Goal: Consume media (video, audio): Consume media (video, audio)

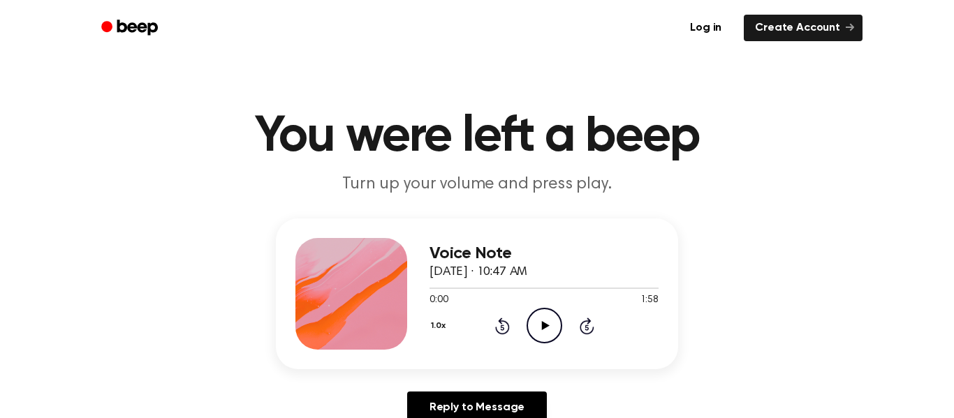
click at [540, 329] on icon "Play Audio" at bounding box center [545, 326] width 36 height 36
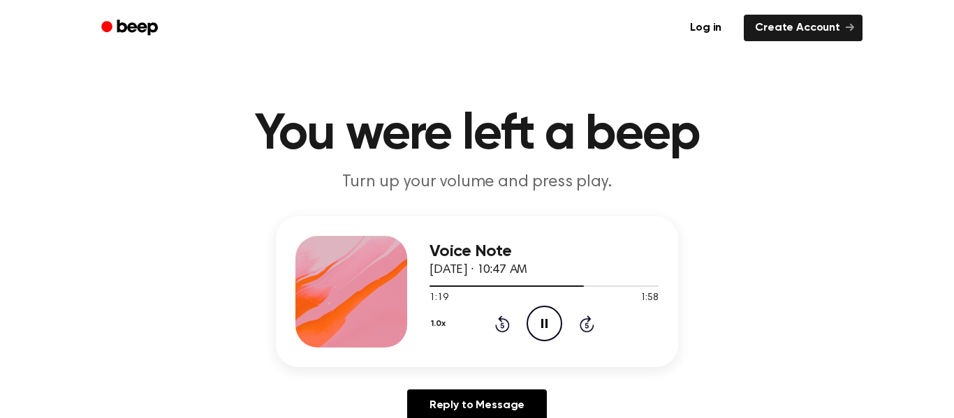
click at [585, 319] on icon at bounding box center [587, 324] width 15 height 17
click at [501, 318] on icon at bounding box center [502, 324] width 15 height 17
click at [501, 328] on icon "Rewind 5 seconds" at bounding box center [501, 324] width 15 height 18
click at [437, 323] on button "1.0x" at bounding box center [439, 324] width 21 height 24
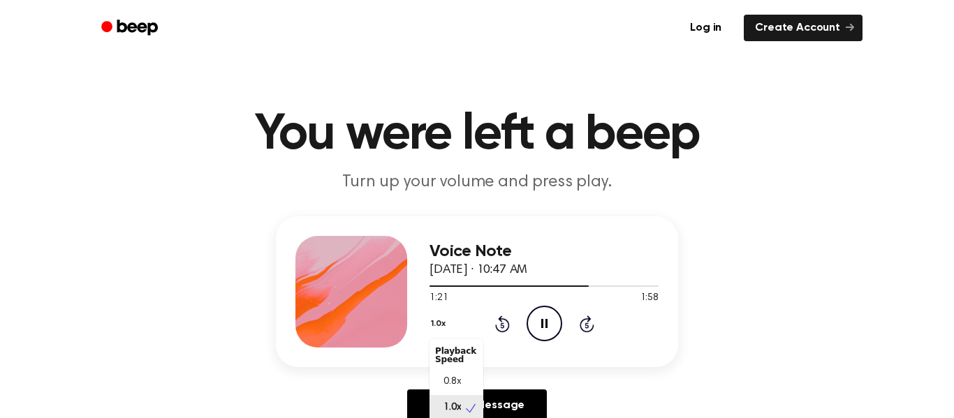
scroll to position [6, 0]
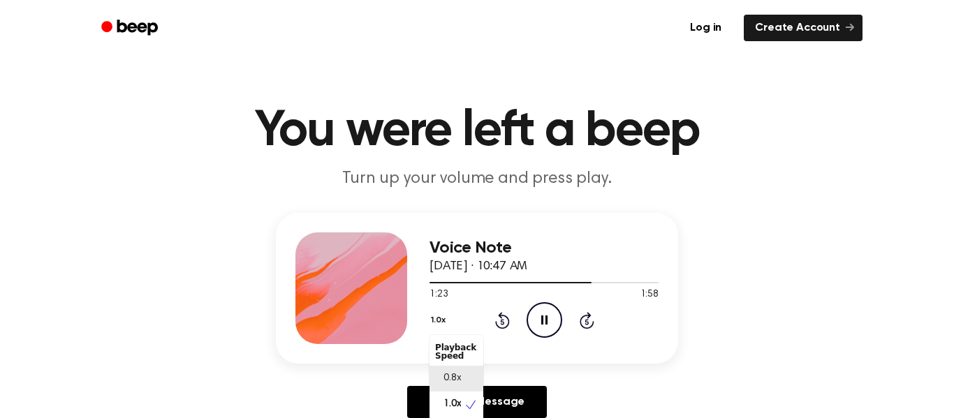
click at [458, 375] on span "0.8x" at bounding box center [451, 379] width 17 height 15
click at [439, 323] on button "0.8x" at bounding box center [441, 321] width 24 height 24
click at [457, 390] on div "1.0x" at bounding box center [456, 398] width 54 height 26
click at [434, 314] on button "1.0x" at bounding box center [439, 321] width 21 height 24
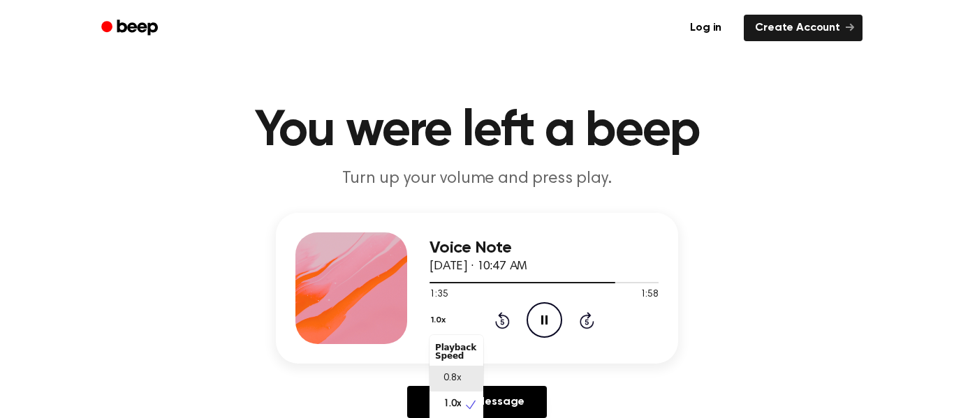
click at [445, 371] on div "0.8x" at bounding box center [456, 379] width 54 height 26
click at [439, 333] on div "0.8x Rewind 5 seconds Pause Audio Skip 5 seconds" at bounding box center [543, 320] width 229 height 36
click at [443, 326] on button "0.8x" at bounding box center [441, 321] width 24 height 24
click at [457, 394] on div "1.0x" at bounding box center [456, 405] width 54 height 26
click at [540, 321] on icon "Pause Audio" at bounding box center [545, 320] width 36 height 36
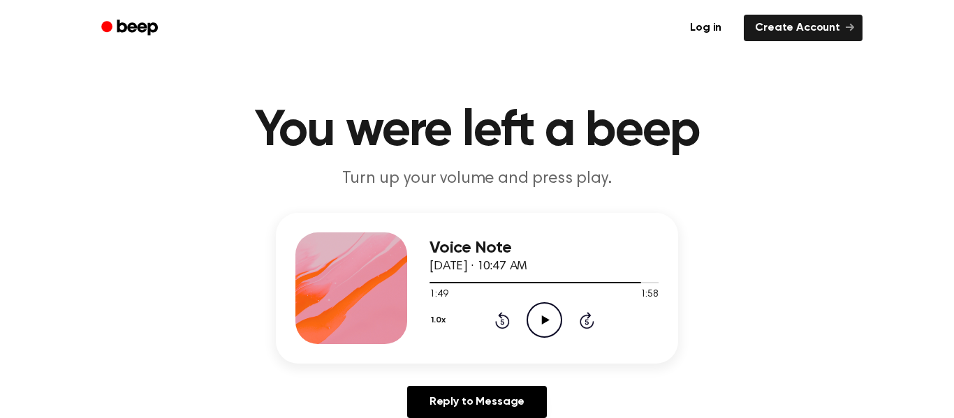
click at [540, 323] on icon "Play Audio" at bounding box center [545, 320] width 36 height 36
click at [538, 327] on icon "Pause Audio" at bounding box center [545, 320] width 36 height 36
click at [535, 330] on icon "Play Audio" at bounding box center [545, 320] width 36 height 36
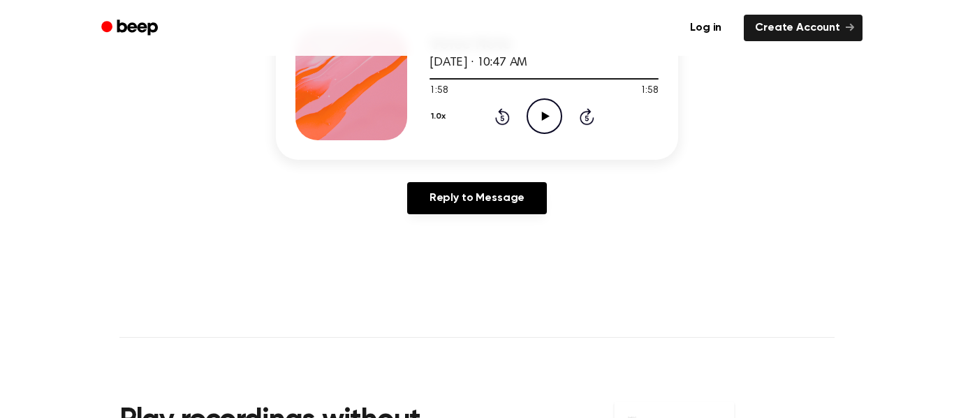
scroll to position [124, 0]
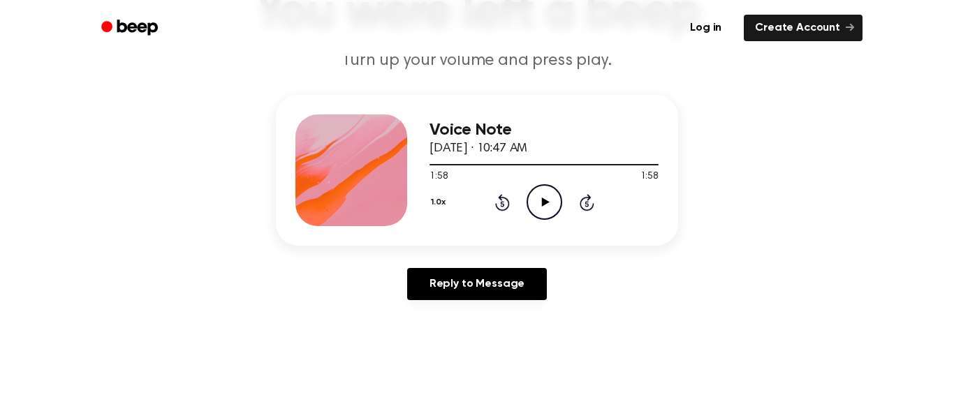
click at [536, 192] on icon "Play Audio" at bounding box center [545, 202] width 36 height 36
click at [543, 201] on icon at bounding box center [545, 202] width 8 height 9
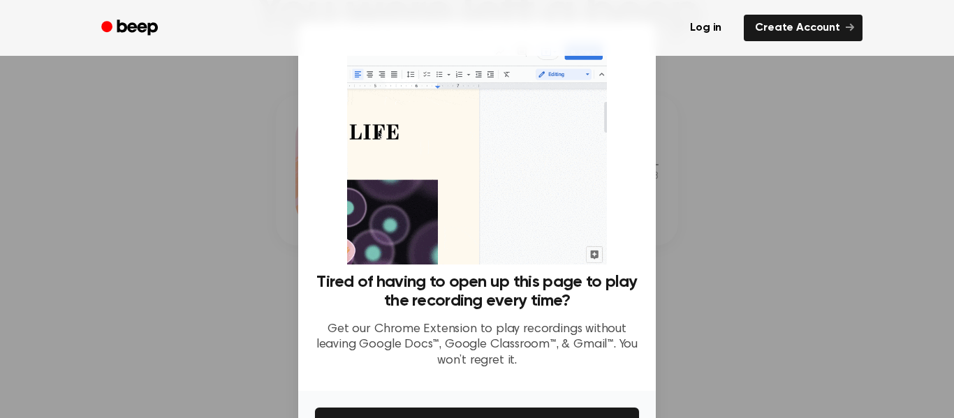
scroll to position [90, 0]
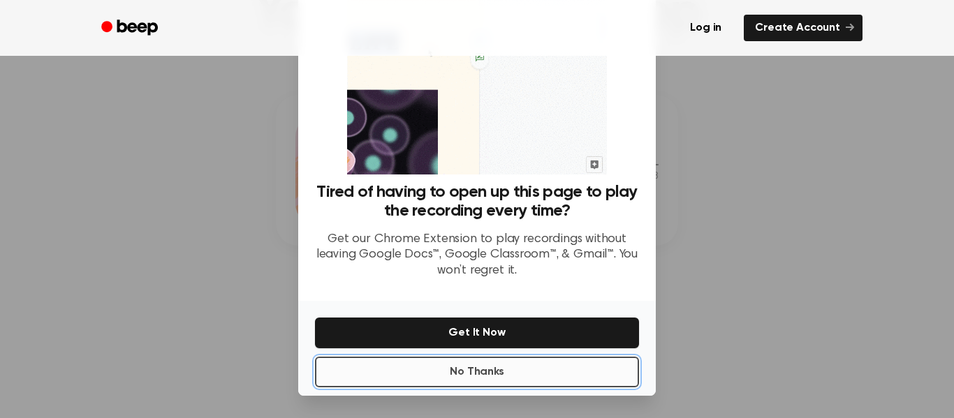
click at [527, 381] on button "No Thanks" at bounding box center [477, 372] width 324 height 31
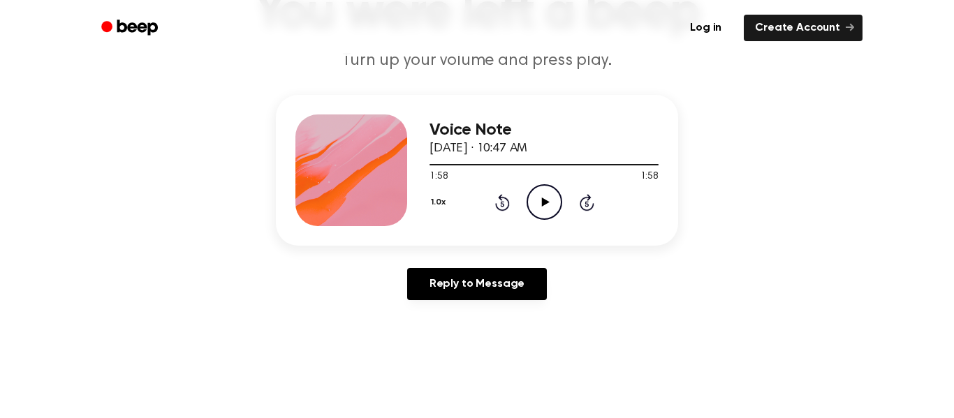
click at [541, 195] on icon "Play Audio" at bounding box center [545, 202] width 36 height 36
click at [506, 202] on icon "Rewind 5 seconds" at bounding box center [501, 202] width 15 height 18
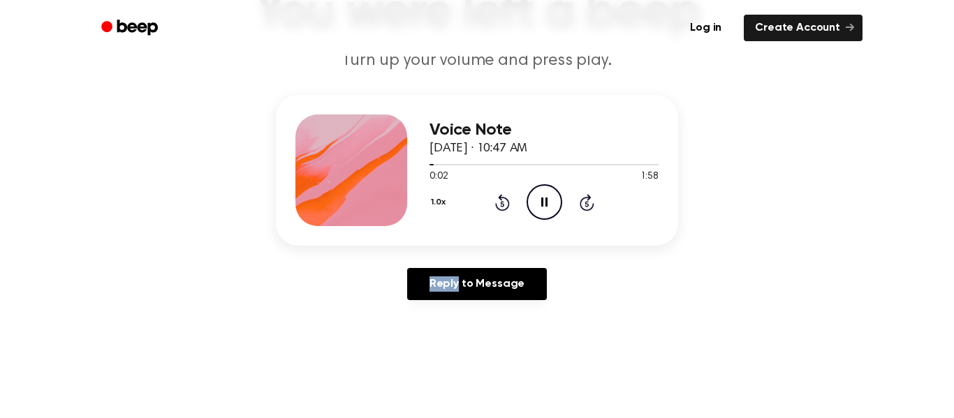
click at [506, 202] on icon "Rewind 5 seconds" at bounding box center [501, 202] width 15 height 18
click at [499, 195] on icon at bounding box center [502, 202] width 15 height 17
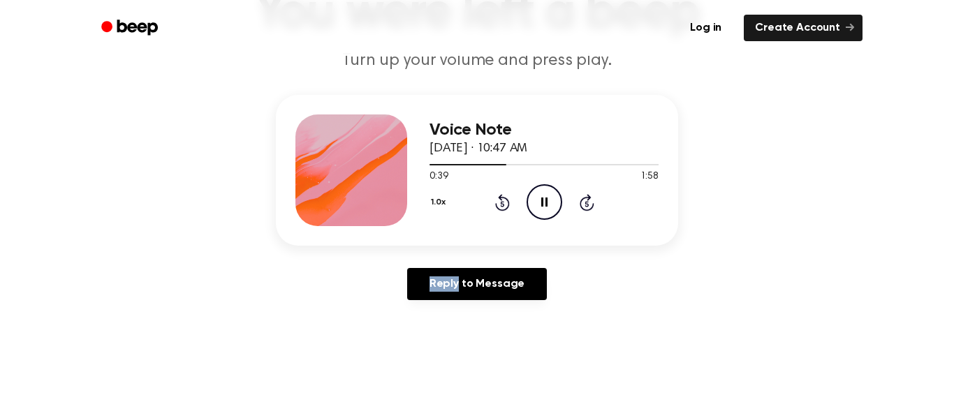
click at [499, 195] on icon at bounding box center [502, 202] width 15 height 17
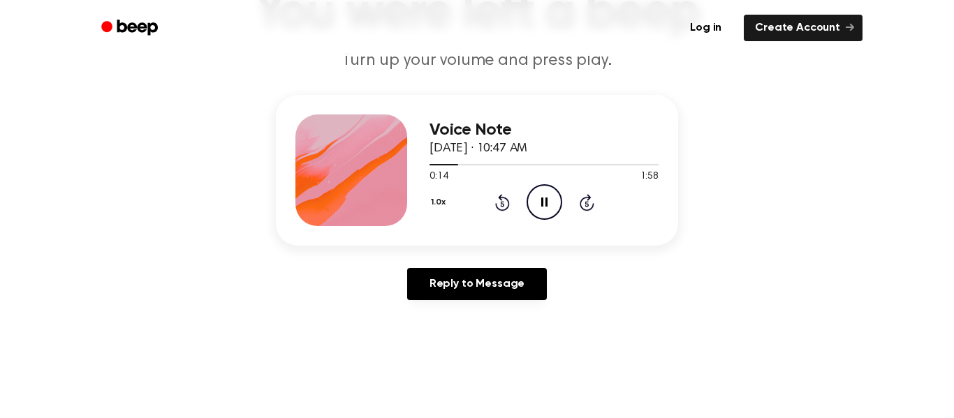
click at [499, 195] on icon at bounding box center [502, 202] width 15 height 17
drag, startPoint x: 499, startPoint y: 195, endPoint x: 517, endPoint y: 202, distance: 20.1
click at [517, 202] on div "1.0x Rewind 5 seconds Pause Audio Skip 5 seconds" at bounding box center [543, 202] width 229 height 36
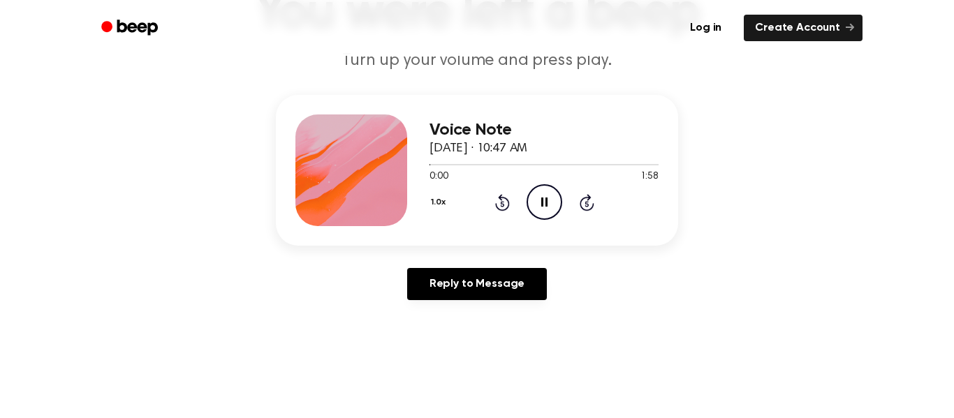
click at [517, 202] on div "1.0x Rewind 5 seconds Pause Audio Skip 5 seconds" at bounding box center [543, 202] width 229 height 36
click at [500, 207] on icon "Rewind 5 seconds" at bounding box center [501, 202] width 15 height 18
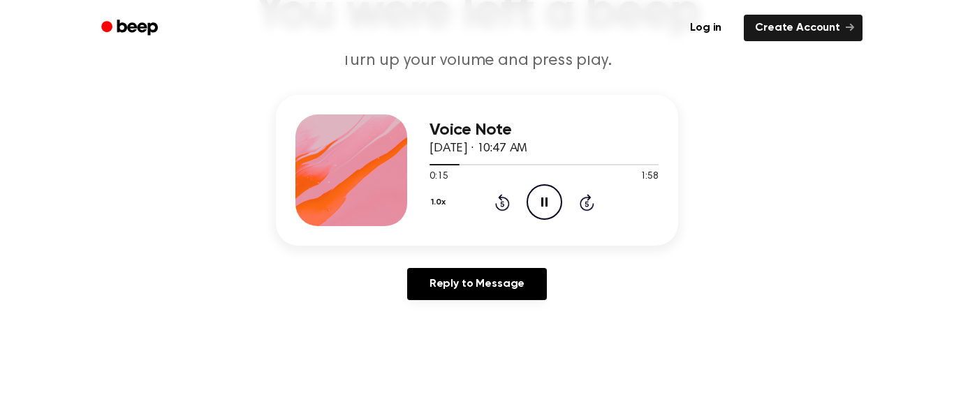
click at [500, 207] on icon "Rewind 5 seconds" at bounding box center [501, 202] width 15 height 18
click at [499, 208] on icon "Rewind 5 seconds" at bounding box center [501, 202] width 15 height 18
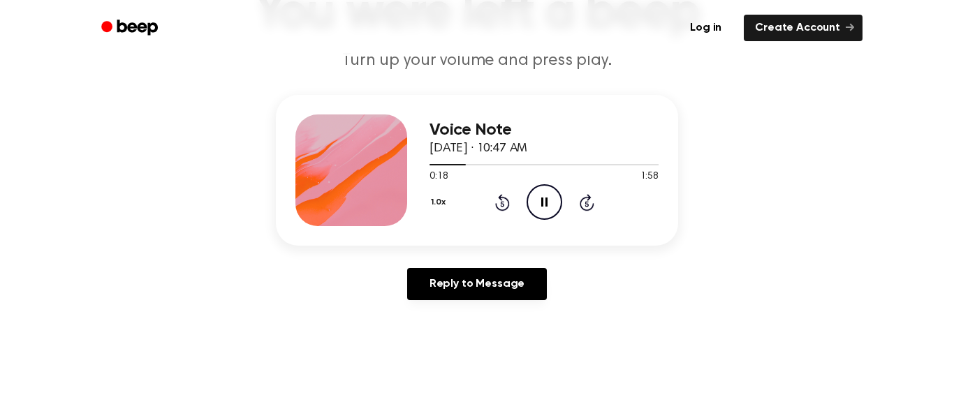
click at [559, 198] on icon "Pause Audio" at bounding box center [545, 202] width 36 height 36
click at [506, 204] on icon "Rewind 5 seconds" at bounding box center [501, 202] width 15 height 18
click at [507, 203] on icon "Rewind 5 seconds" at bounding box center [501, 202] width 15 height 18
